Goal: Find specific page/section: Find specific page/section

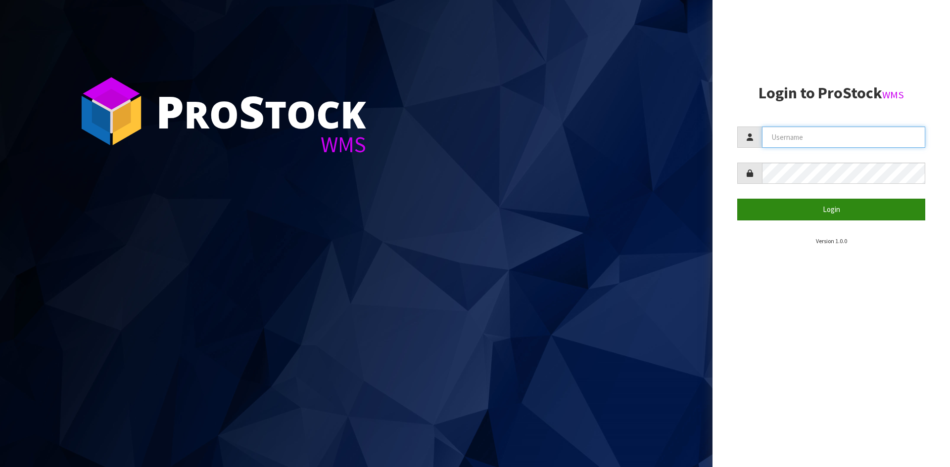
type input "[EMAIL_ADDRESS][DOMAIN_NAME]"
click at [798, 215] on button "Login" at bounding box center [831, 209] width 188 height 21
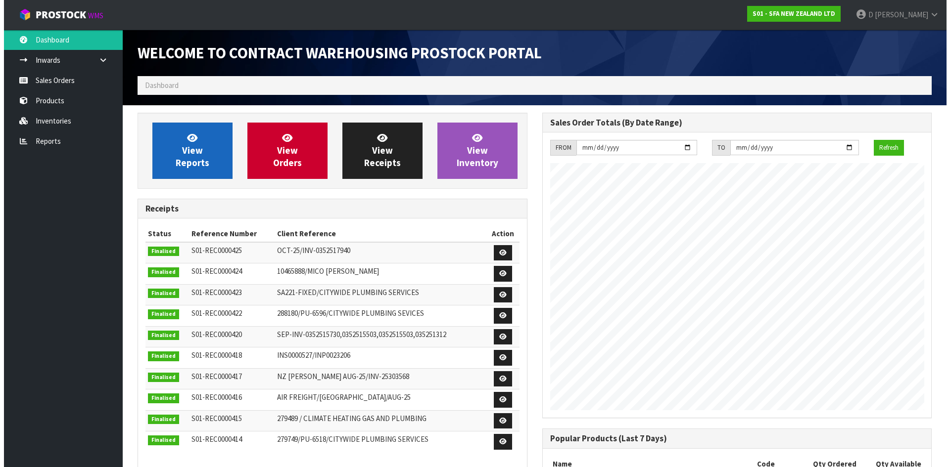
scroll to position [549, 404]
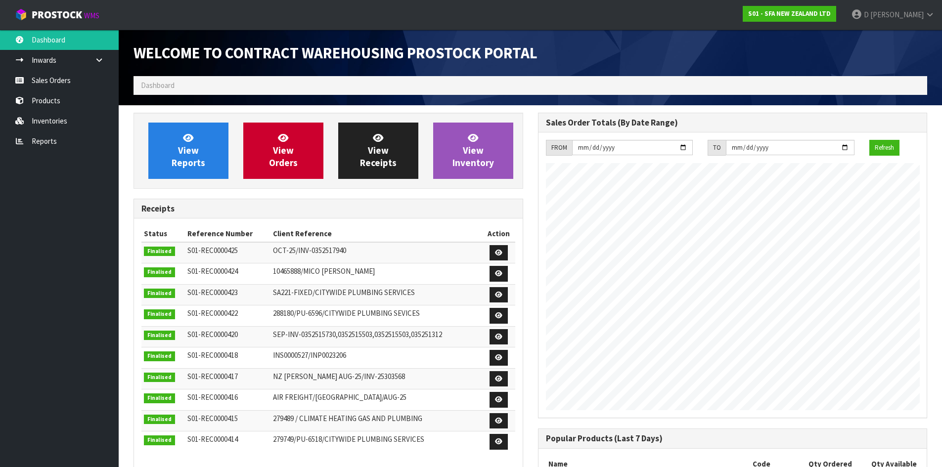
click at [255, 79] on ol "Dashboard" at bounding box center [531, 85] width 794 height 18
click at [466, 152] on span "View Inventory" at bounding box center [474, 150] width 42 height 37
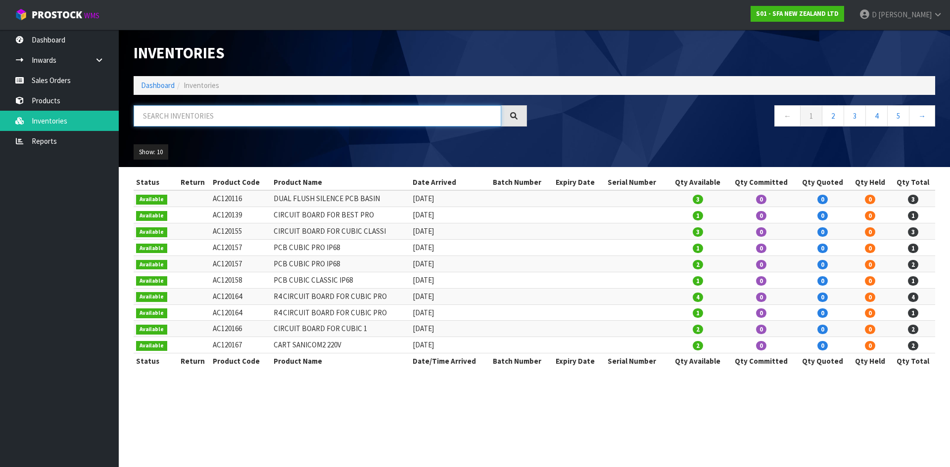
click at [349, 107] on input "text" at bounding box center [318, 115] width 368 height 21
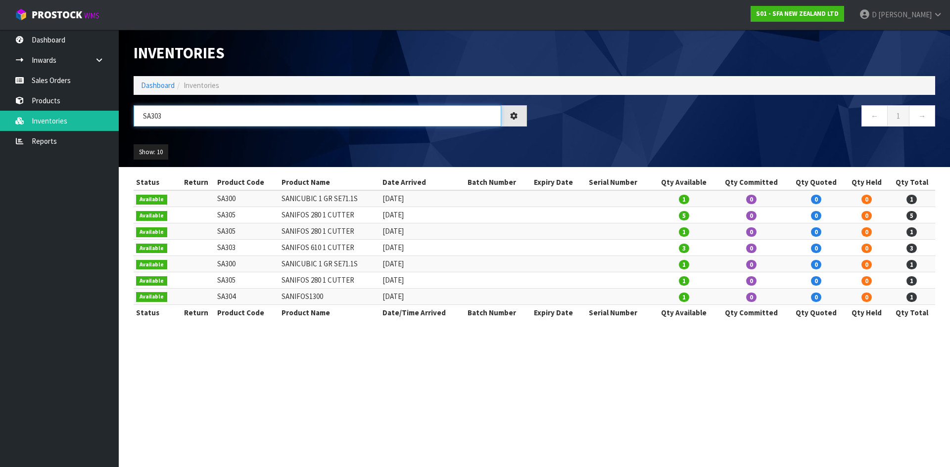
type input "SA303"
